Goal: Use online tool/utility: Utilize a website feature to perform a specific function

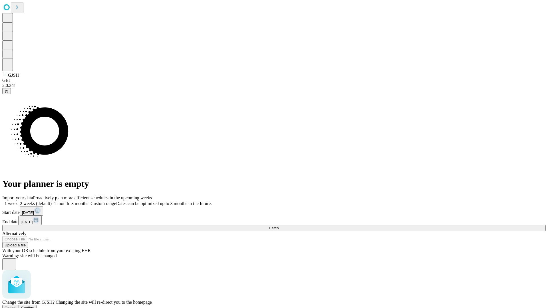
click at [35, 306] on span "Confirm" at bounding box center [27, 308] width 13 height 4
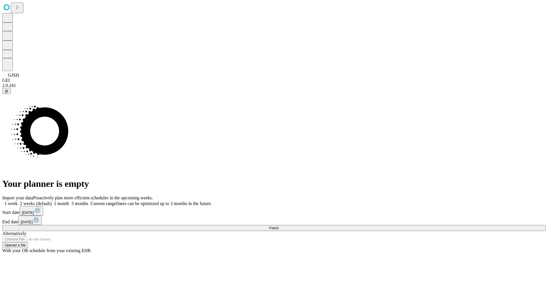
click at [69, 201] on label "1 month" at bounding box center [60, 203] width 17 height 5
click at [279, 226] on span "Fetch" at bounding box center [273, 228] width 9 height 4
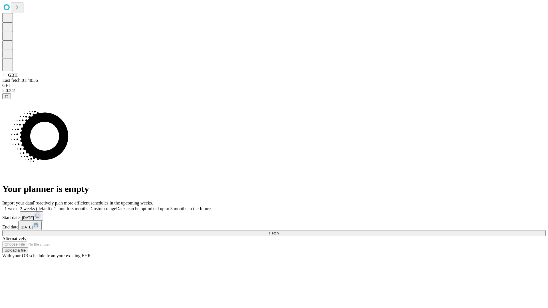
click at [69, 206] on label "1 month" at bounding box center [60, 208] width 17 height 5
click at [279, 231] on span "Fetch" at bounding box center [273, 233] width 9 height 4
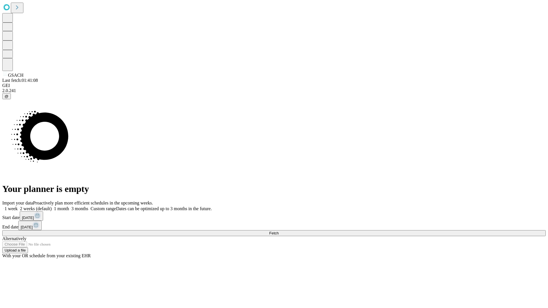
click at [69, 206] on label "1 month" at bounding box center [60, 208] width 17 height 5
click at [279, 231] on span "Fetch" at bounding box center [273, 233] width 9 height 4
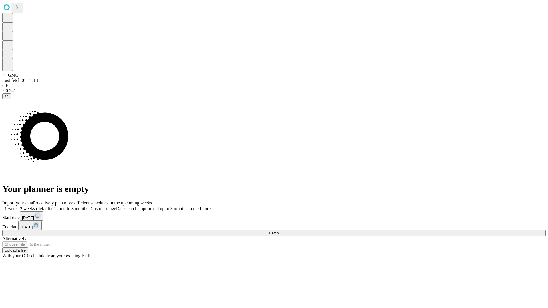
click at [69, 206] on label "1 month" at bounding box center [60, 208] width 17 height 5
click at [279, 231] on span "Fetch" at bounding box center [273, 233] width 9 height 4
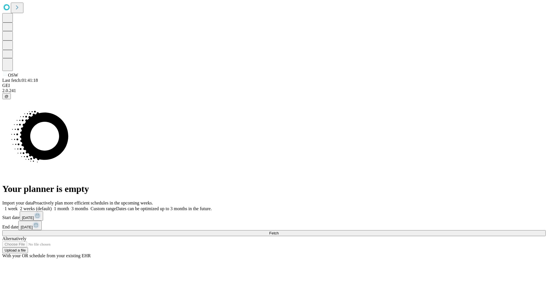
click at [279, 231] on span "Fetch" at bounding box center [273, 233] width 9 height 4
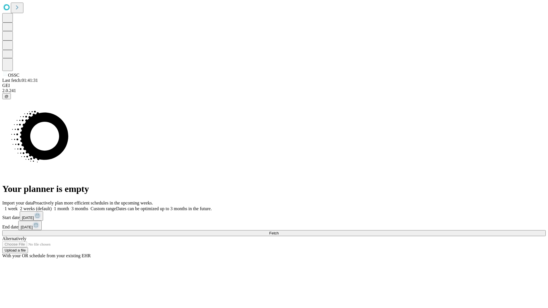
click at [69, 206] on label "1 month" at bounding box center [60, 208] width 17 height 5
click at [279, 231] on span "Fetch" at bounding box center [273, 233] width 9 height 4
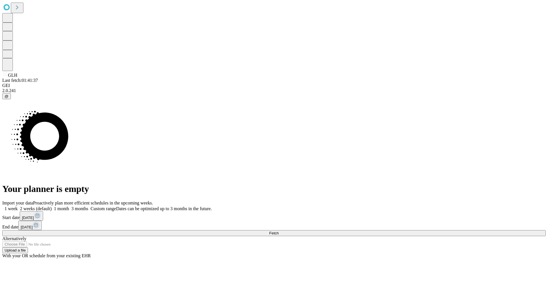
click at [69, 206] on label "1 month" at bounding box center [60, 208] width 17 height 5
click at [279, 231] on span "Fetch" at bounding box center [273, 233] width 9 height 4
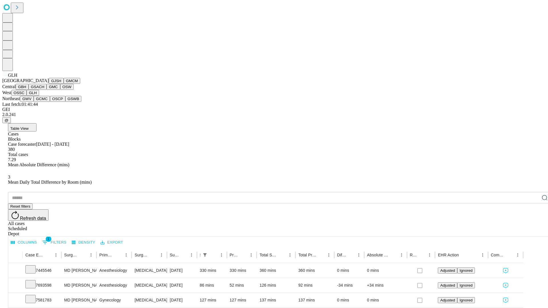
click at [34, 102] on button "GWV" at bounding box center [27, 99] width 14 height 6
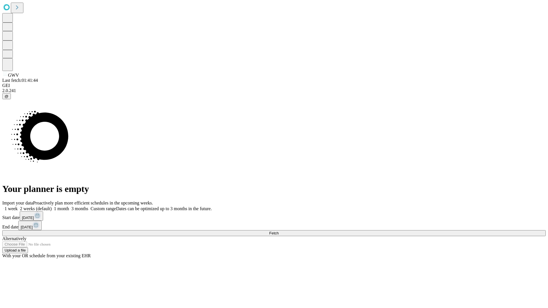
click at [69, 206] on label "1 month" at bounding box center [60, 208] width 17 height 5
click at [279, 231] on span "Fetch" at bounding box center [273, 233] width 9 height 4
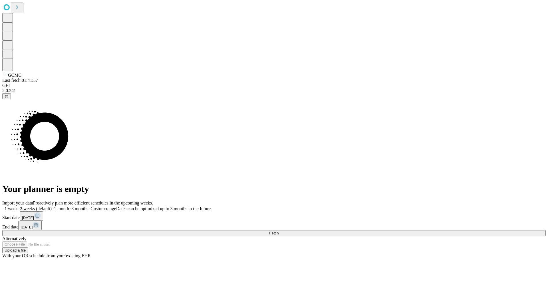
click at [69, 206] on label "1 month" at bounding box center [60, 208] width 17 height 5
click at [279, 231] on span "Fetch" at bounding box center [273, 233] width 9 height 4
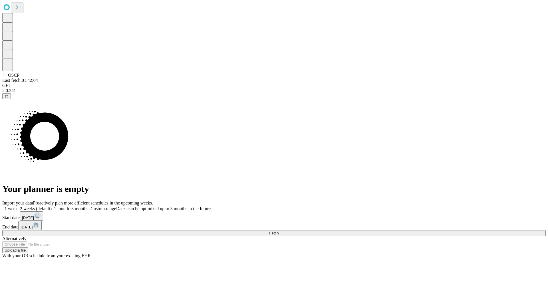
click at [69, 206] on label "1 month" at bounding box center [60, 208] width 17 height 5
click at [279, 231] on span "Fetch" at bounding box center [273, 233] width 9 height 4
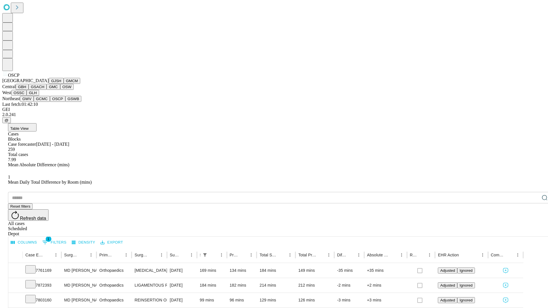
click at [65, 102] on button "GSWB" at bounding box center [73, 99] width 16 height 6
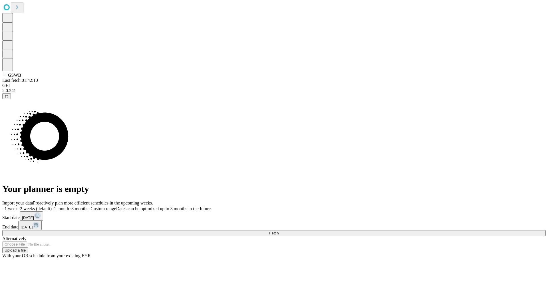
click at [69, 206] on label "1 month" at bounding box center [60, 208] width 17 height 5
click at [279, 231] on span "Fetch" at bounding box center [273, 233] width 9 height 4
